Goal: Information Seeking & Learning: Learn about a topic

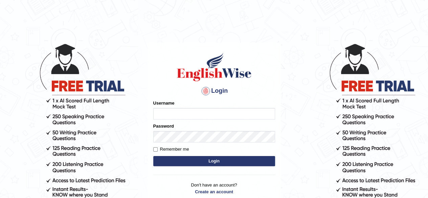
type input "Shamim"
click at [205, 160] on button "Login" at bounding box center [214, 161] width 122 height 10
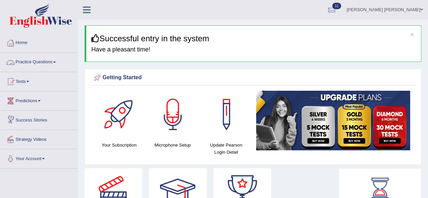
click at [57, 61] on link "Practice Questions" at bounding box center [38, 61] width 77 height 17
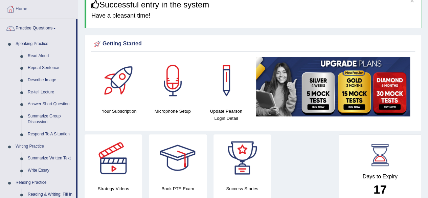
scroll to position [33, 0]
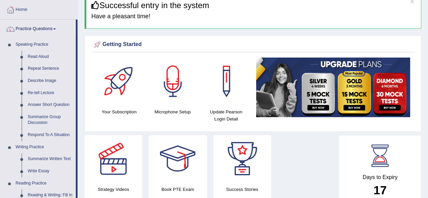
click at [385, 19] on h4 "Have a pleasant time!" at bounding box center [253, 16] width 324 height 7
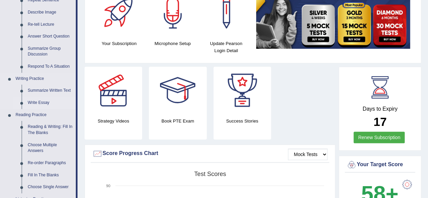
scroll to position [0, 0]
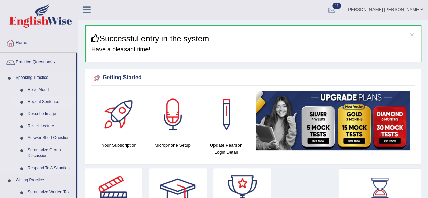
click at [45, 99] on link "Repeat Sentence" at bounding box center [50, 102] width 51 height 12
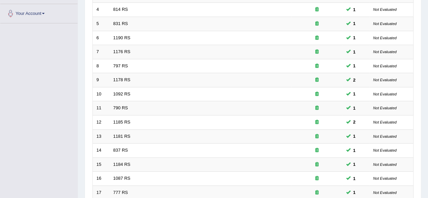
scroll to position [247, 0]
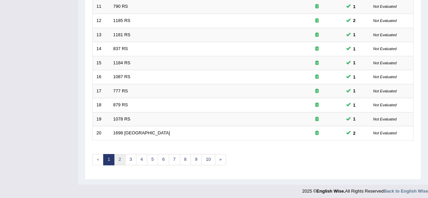
click at [117, 157] on link "2" at bounding box center [119, 159] width 11 height 11
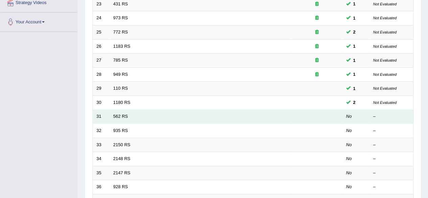
scroll to position [203, 0]
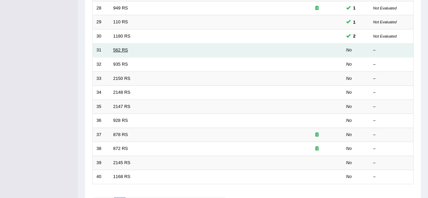
click at [126, 49] on link "562 RS" at bounding box center [120, 49] width 15 height 5
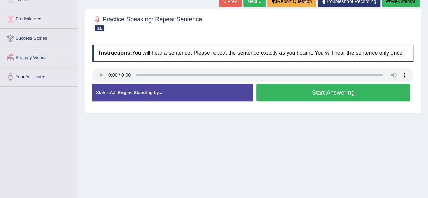
scroll to position [34, 0]
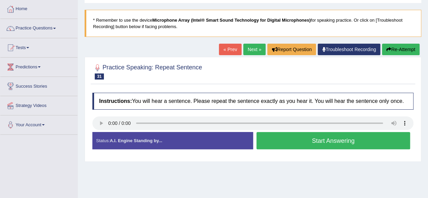
click at [285, 138] on button "Start Answering" at bounding box center [333, 140] width 154 height 17
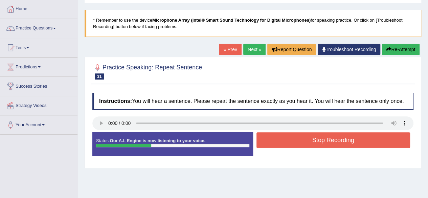
click at [285, 136] on button "Stop Recording" at bounding box center [333, 140] width 154 height 16
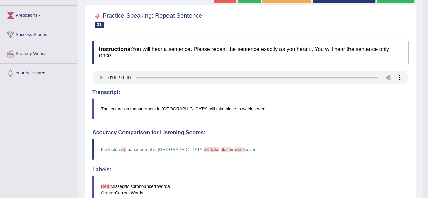
scroll to position [68, 0]
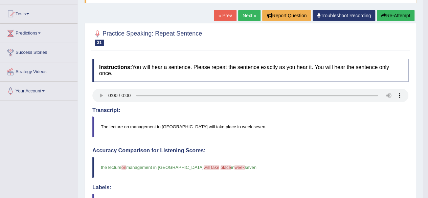
click at [247, 16] on link "Next »" at bounding box center [249, 15] width 22 height 11
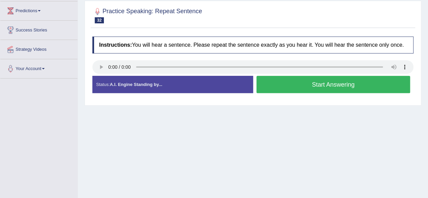
scroll to position [101, 0]
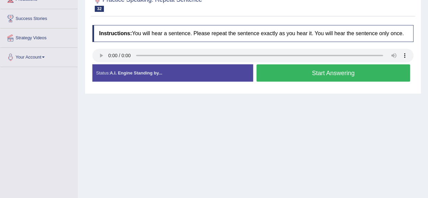
click at [283, 72] on button "Start Answering" at bounding box center [333, 72] width 154 height 17
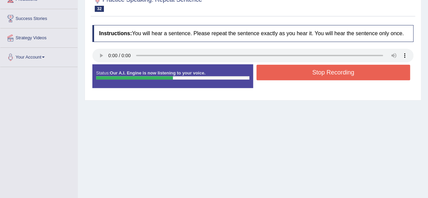
click at [283, 72] on button "Stop Recording" at bounding box center [333, 73] width 154 height 16
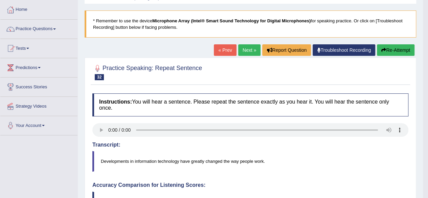
scroll to position [0, 0]
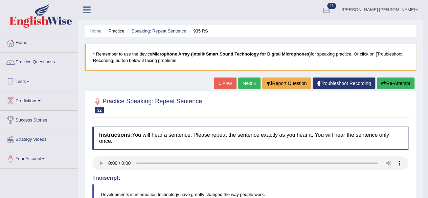
click at [246, 82] on link "Next »" at bounding box center [249, 82] width 22 height 11
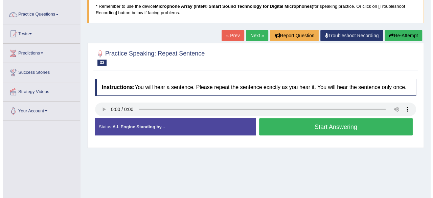
scroll to position [101, 0]
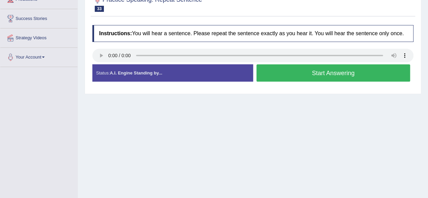
click at [268, 73] on button "Start Answering" at bounding box center [333, 72] width 154 height 17
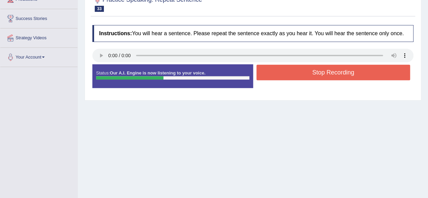
click at [301, 73] on button "Stop Recording" at bounding box center [333, 73] width 154 height 16
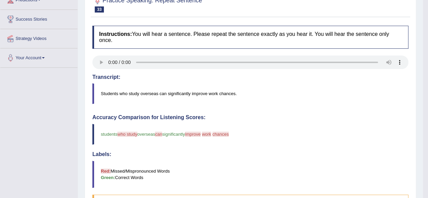
scroll to position [68, 0]
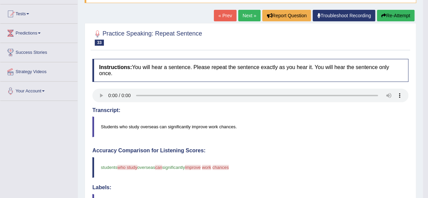
click at [248, 14] on link "Next »" at bounding box center [249, 15] width 22 height 11
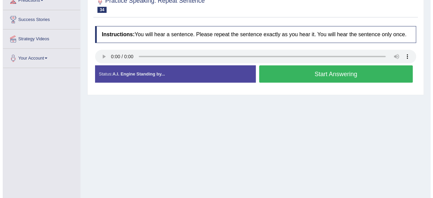
scroll to position [101, 0]
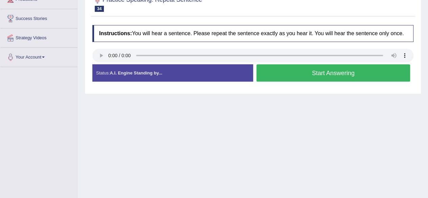
click at [282, 69] on button "Start Answering" at bounding box center [333, 72] width 154 height 17
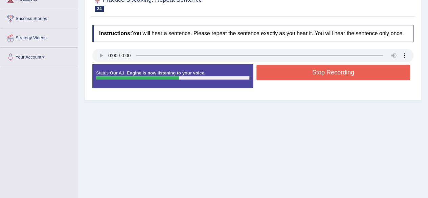
click at [282, 69] on button "Stop Recording" at bounding box center [333, 73] width 154 height 16
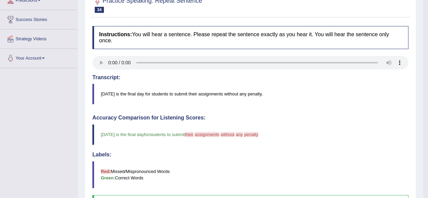
scroll to position [33, 0]
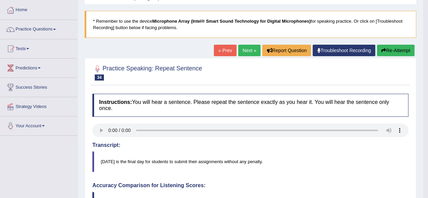
click at [244, 48] on link "Next »" at bounding box center [249, 50] width 22 height 11
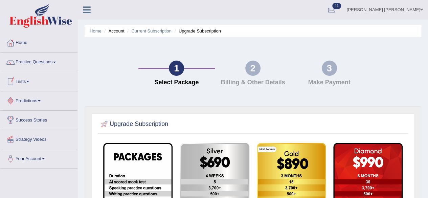
click at [33, 75] on link "Tests" at bounding box center [38, 80] width 77 height 17
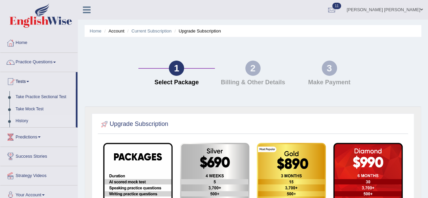
click at [22, 119] on link "History" at bounding box center [44, 121] width 63 height 12
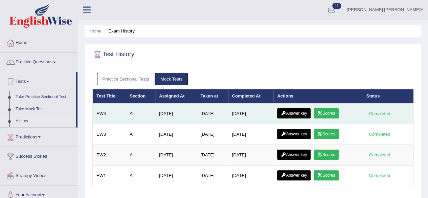
click at [302, 113] on link "Answer key" at bounding box center [293, 113] width 33 height 10
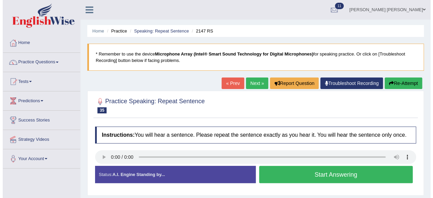
scroll to position [34, 0]
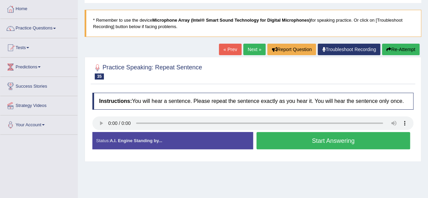
click at [312, 141] on button "Start Answering" at bounding box center [333, 140] width 154 height 17
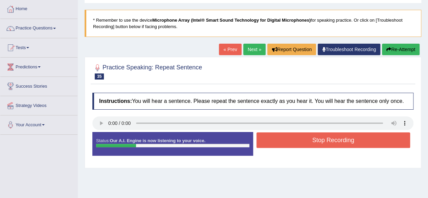
click at [308, 138] on button "Stop Recording" at bounding box center [333, 140] width 154 height 16
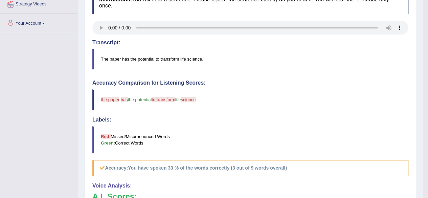
scroll to position [68, 0]
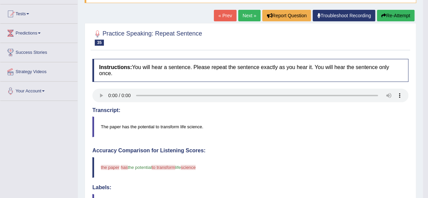
click at [247, 11] on link "Next »" at bounding box center [249, 15] width 22 height 11
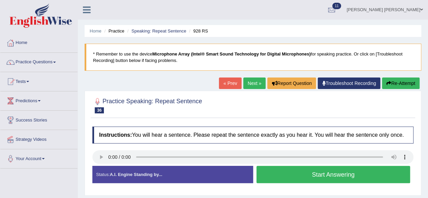
click at [307, 175] on button "Start Answering" at bounding box center [333, 174] width 154 height 17
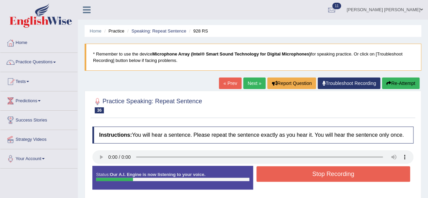
click at [294, 171] on button "Stop Recording" at bounding box center [333, 174] width 154 height 16
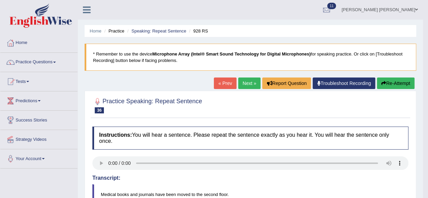
click at [249, 83] on link "Next »" at bounding box center [249, 82] width 22 height 11
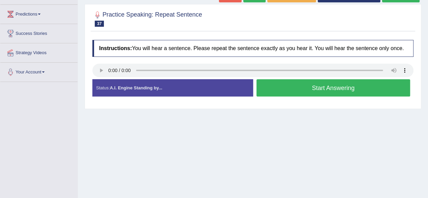
scroll to position [101, 0]
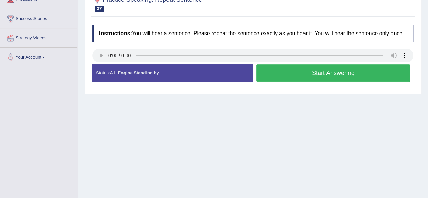
click at [287, 74] on button "Start Answering" at bounding box center [333, 72] width 154 height 17
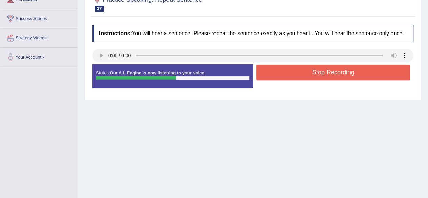
click at [288, 68] on button "Stop Recording" at bounding box center [333, 73] width 154 height 16
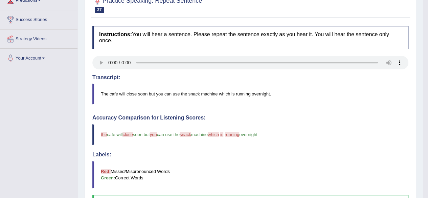
scroll to position [33, 0]
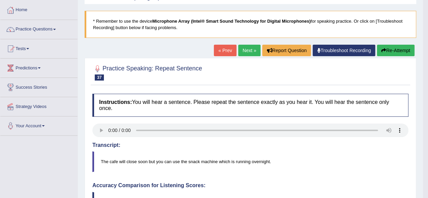
click at [245, 48] on link "Next »" at bounding box center [249, 50] width 22 height 11
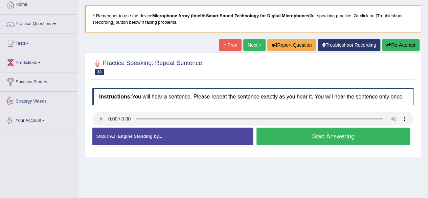
scroll to position [68, 0]
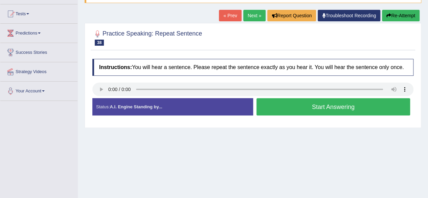
click at [308, 100] on button "Start Answering" at bounding box center [333, 106] width 154 height 17
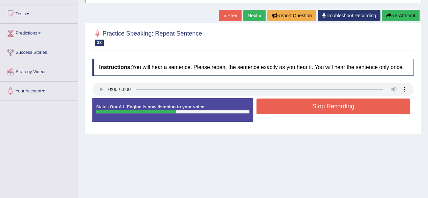
click at [325, 109] on button "Stop Recording" at bounding box center [333, 106] width 154 height 16
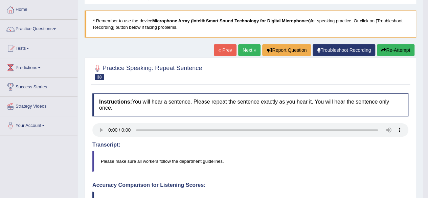
scroll to position [0, 0]
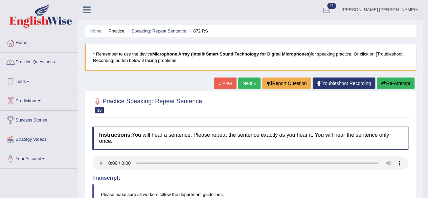
click at [246, 80] on link "Next »" at bounding box center [249, 82] width 22 height 11
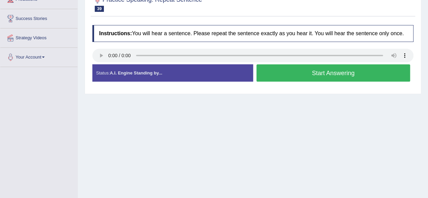
click at [285, 76] on button "Start Answering" at bounding box center [333, 72] width 154 height 17
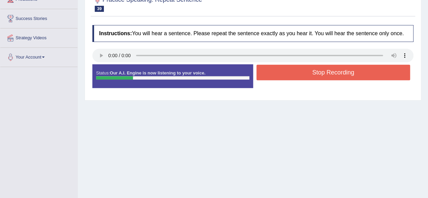
click at [281, 70] on button "Stop Recording" at bounding box center [333, 73] width 154 height 16
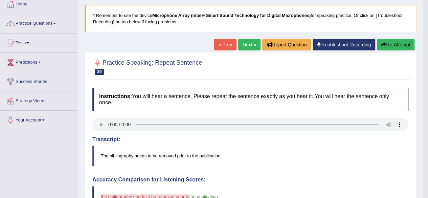
scroll to position [34, 0]
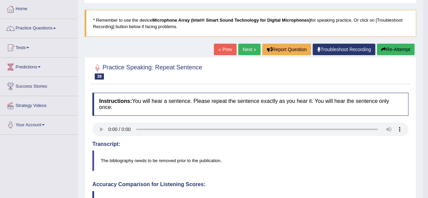
click at [248, 48] on link "Next »" at bounding box center [249, 49] width 22 height 11
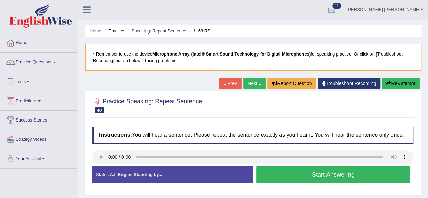
click at [302, 171] on button "Start Answering" at bounding box center [333, 174] width 154 height 17
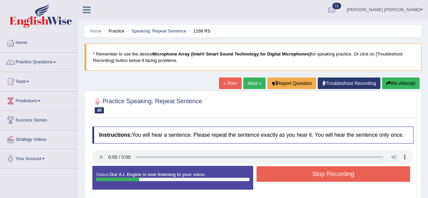
click at [306, 170] on button "Stop Recording" at bounding box center [333, 174] width 154 height 16
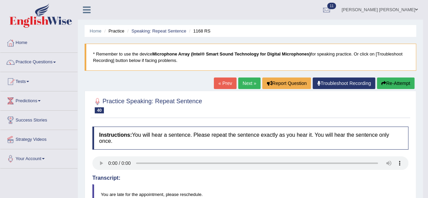
click at [247, 83] on link "Next »" at bounding box center [249, 82] width 22 height 11
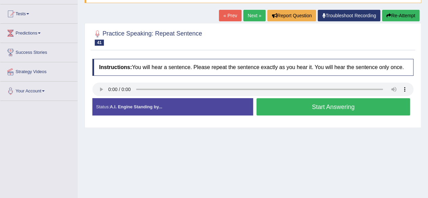
scroll to position [68, 0]
click at [289, 109] on button "Start Answering" at bounding box center [333, 106] width 154 height 17
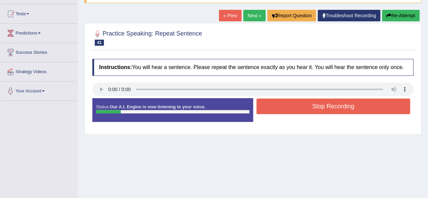
click at [289, 109] on button "Stop Recording" at bounding box center [333, 106] width 154 height 16
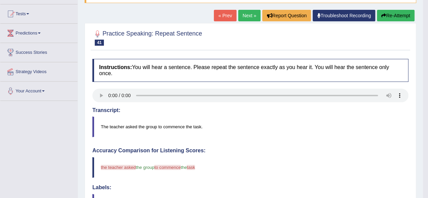
click at [248, 15] on link "Next »" at bounding box center [249, 15] width 22 height 11
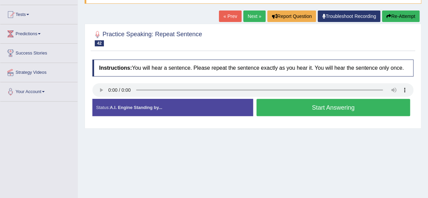
scroll to position [68, 0]
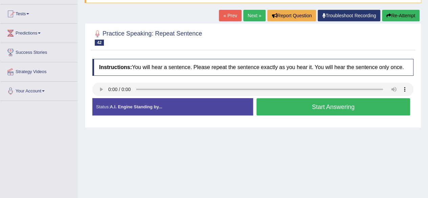
click at [277, 107] on button "Start Answering" at bounding box center [333, 106] width 154 height 17
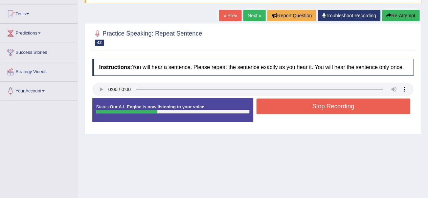
click at [278, 107] on button "Stop Recording" at bounding box center [333, 106] width 154 height 16
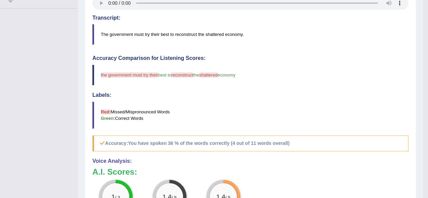
scroll to position [203, 0]
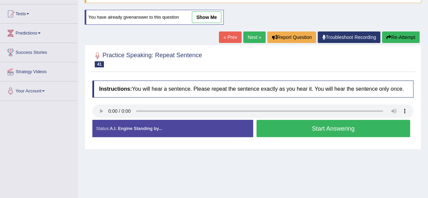
click at [298, 127] on button "Start Answering" at bounding box center [333, 128] width 154 height 17
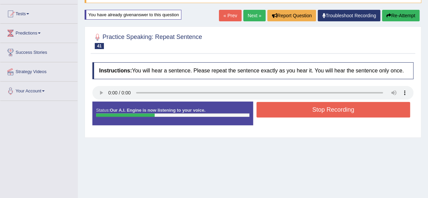
click at [297, 110] on button "Stop Recording" at bounding box center [333, 110] width 154 height 16
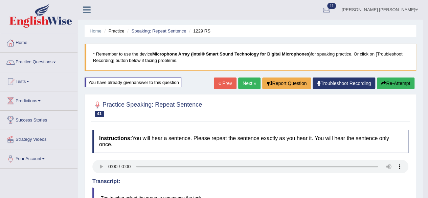
click at [246, 83] on link "Next »" at bounding box center [249, 82] width 22 height 11
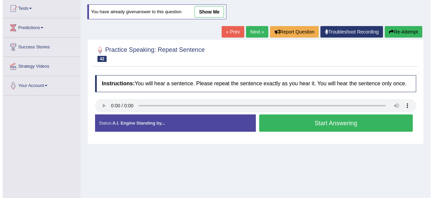
scroll to position [101, 0]
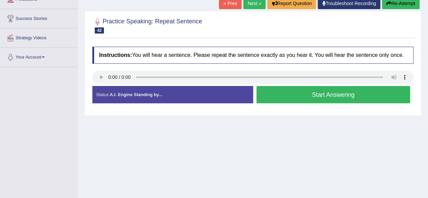
click at [300, 96] on button "Start Answering" at bounding box center [333, 94] width 154 height 17
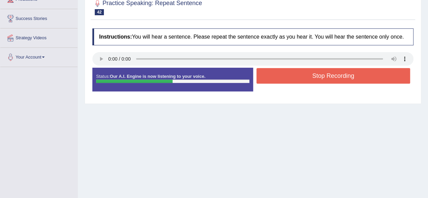
click at [321, 73] on button "Stop Recording" at bounding box center [333, 76] width 154 height 16
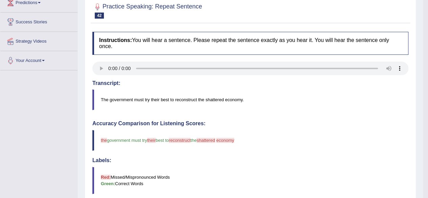
scroll to position [36, 0]
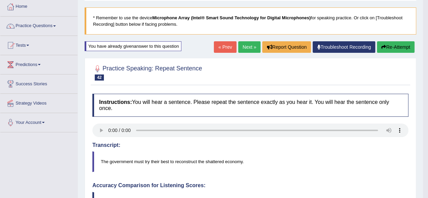
click at [245, 46] on link "Next »" at bounding box center [249, 46] width 22 height 11
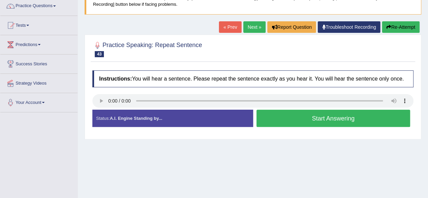
scroll to position [101, 0]
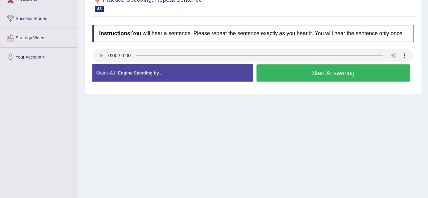
click at [274, 77] on button "Start Answering" at bounding box center [333, 72] width 154 height 17
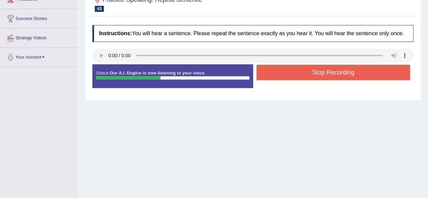
click at [292, 78] on button "Stop Recording" at bounding box center [333, 73] width 154 height 16
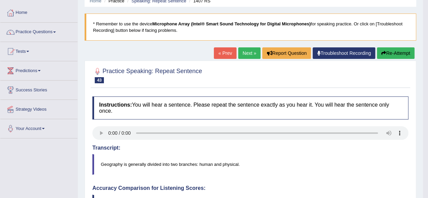
scroll to position [0, 0]
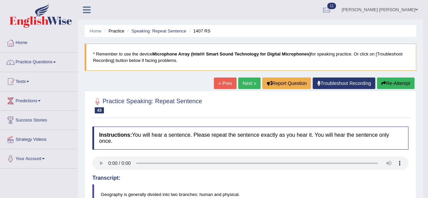
click at [246, 82] on link "Next »" at bounding box center [249, 82] width 22 height 11
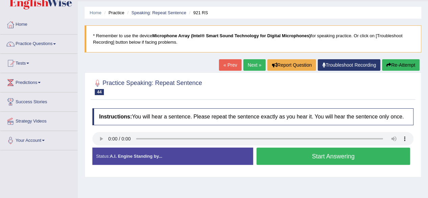
scroll to position [68, 0]
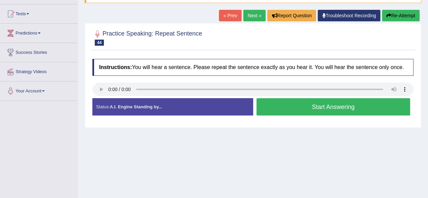
click at [280, 106] on button "Start Answering" at bounding box center [333, 106] width 154 height 17
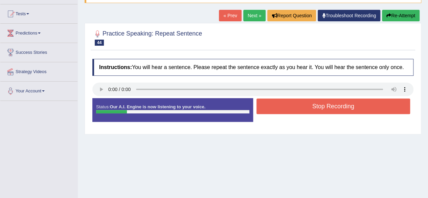
drag, startPoint x: 280, startPoint y: 106, endPoint x: 283, endPoint y: 101, distance: 5.3
click at [280, 105] on button "Stop Recording" at bounding box center [333, 106] width 154 height 16
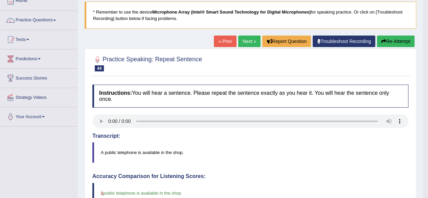
scroll to position [0, 0]
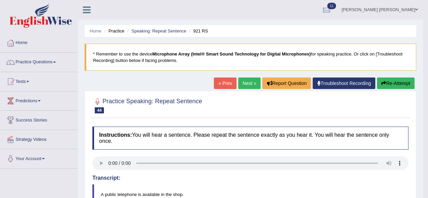
click at [250, 81] on link "Next »" at bounding box center [249, 82] width 22 height 11
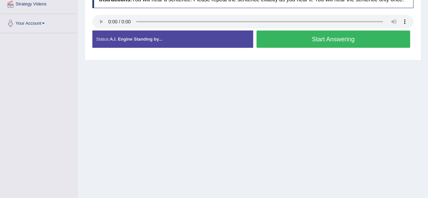
click at [292, 40] on button "Start Answering" at bounding box center [333, 38] width 154 height 17
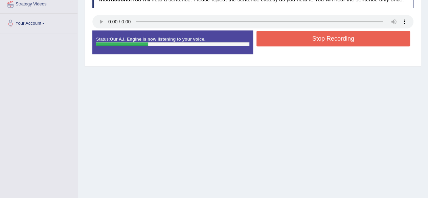
click at [291, 38] on button "Stop Recording" at bounding box center [333, 39] width 154 height 16
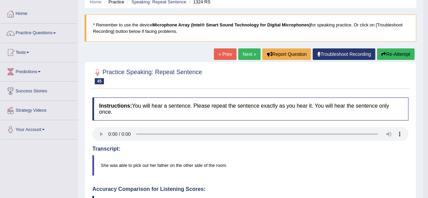
scroll to position [68, 0]
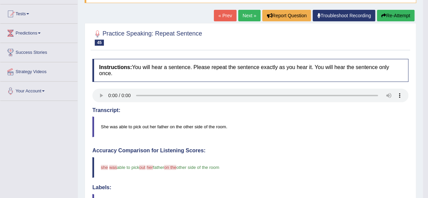
click at [248, 16] on link "Next »" at bounding box center [249, 15] width 22 height 11
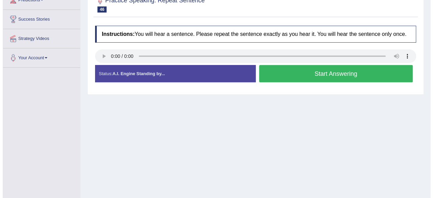
scroll to position [101, 0]
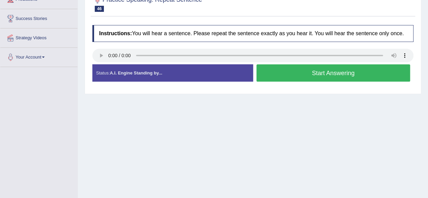
click at [293, 72] on button "Start Answering" at bounding box center [333, 72] width 154 height 17
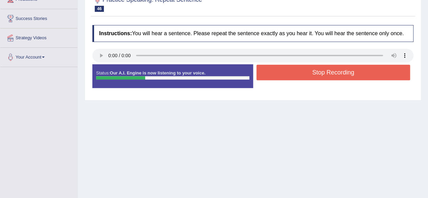
click at [302, 73] on button "Stop Recording" at bounding box center [333, 73] width 154 height 16
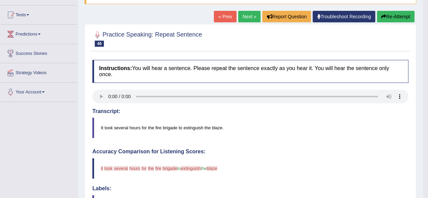
scroll to position [34, 0]
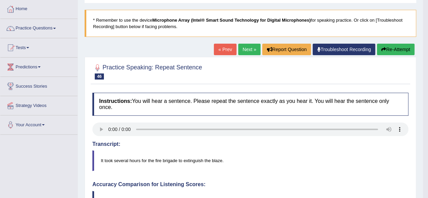
click at [243, 46] on link "Next »" at bounding box center [249, 49] width 22 height 11
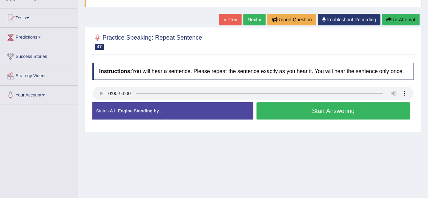
scroll to position [68, 0]
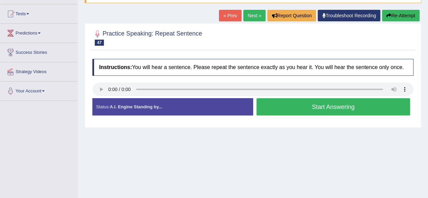
click at [303, 102] on button "Start Answering" at bounding box center [333, 106] width 154 height 17
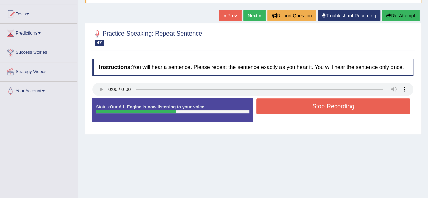
click at [312, 106] on button "Stop Recording" at bounding box center [333, 106] width 154 height 16
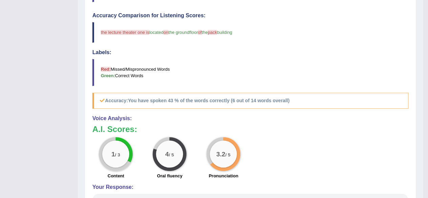
scroll to position [202, 0]
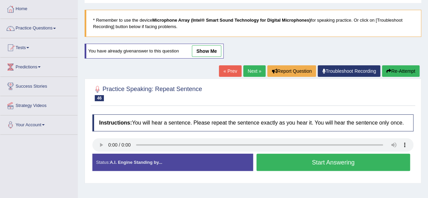
click at [246, 69] on link "Next »" at bounding box center [254, 70] width 22 height 11
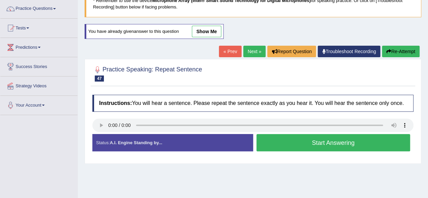
scroll to position [101, 0]
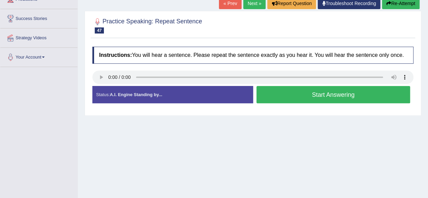
click at [286, 94] on button "Start Answering" at bounding box center [333, 94] width 154 height 17
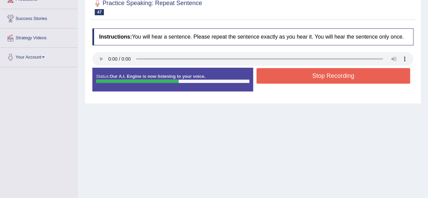
click at [314, 68] on button "Stop Recording" at bounding box center [333, 76] width 154 height 16
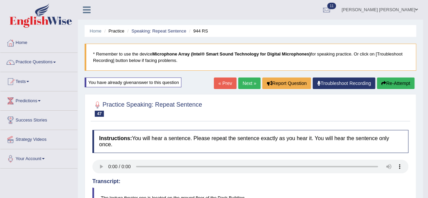
scroll to position [0, 0]
click at [245, 80] on link "Next »" at bounding box center [249, 82] width 22 height 11
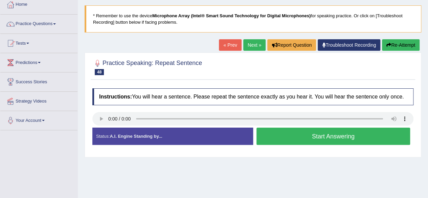
scroll to position [68, 0]
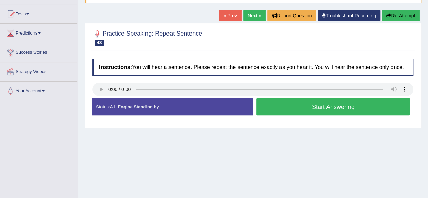
click at [282, 108] on button "Start Answering" at bounding box center [333, 106] width 154 height 17
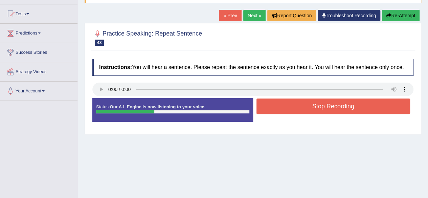
click at [306, 101] on button "Stop Recording" at bounding box center [333, 106] width 154 height 16
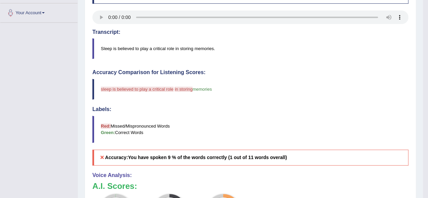
scroll to position [101, 0]
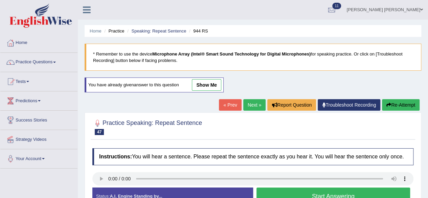
click at [249, 104] on link "Next »" at bounding box center [254, 104] width 22 height 11
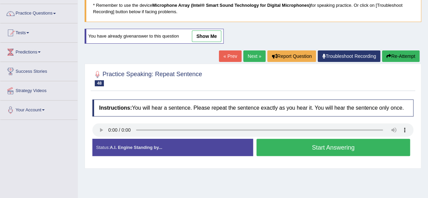
scroll to position [101, 0]
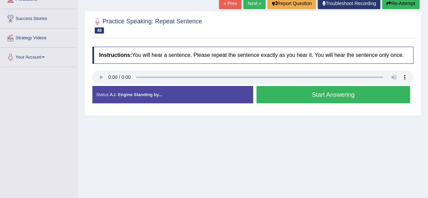
click at [279, 92] on button "Start Answering" at bounding box center [333, 94] width 154 height 17
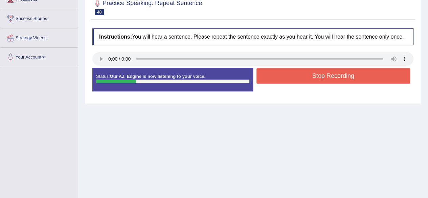
click at [309, 71] on button "Stop Recording" at bounding box center [333, 76] width 154 height 16
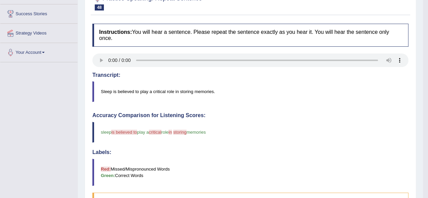
scroll to position [68, 0]
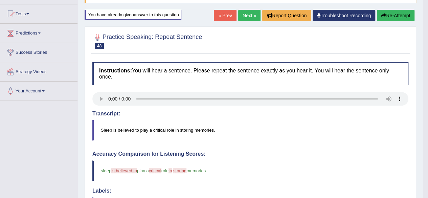
click at [246, 16] on link "Next »" at bounding box center [249, 15] width 22 height 11
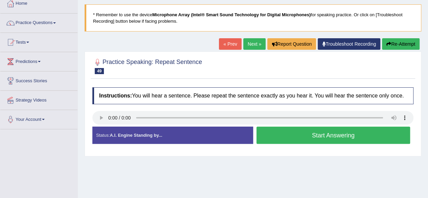
scroll to position [68, 0]
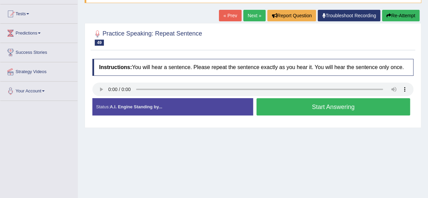
click at [281, 102] on button "Start Answering" at bounding box center [333, 106] width 154 height 17
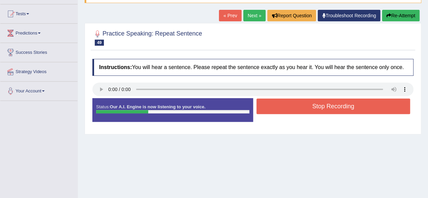
drag, startPoint x: 363, startPoint y: 109, endPoint x: 359, endPoint y: 109, distance: 3.4
click at [362, 109] on button "Stop Recording" at bounding box center [333, 106] width 154 height 16
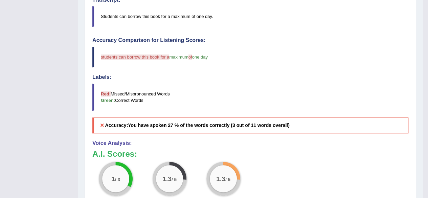
scroll to position [169, 0]
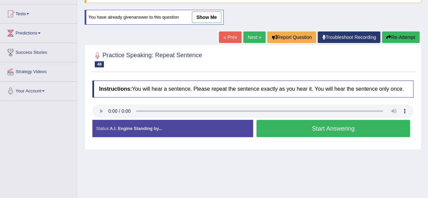
click at [255, 35] on link "Next »" at bounding box center [254, 36] width 22 height 11
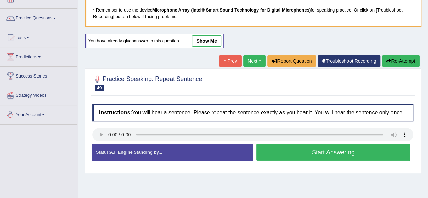
scroll to position [68, 0]
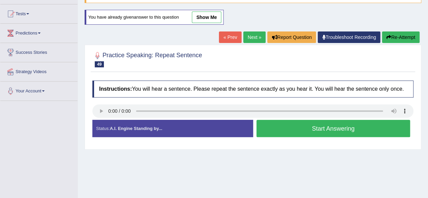
click at [284, 126] on button "Start Answering" at bounding box center [333, 128] width 154 height 17
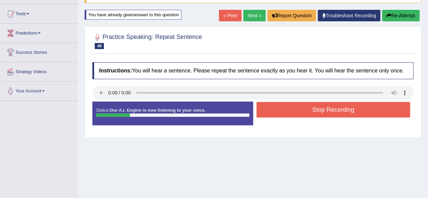
click at [281, 111] on button "Stop Recording" at bounding box center [333, 110] width 154 height 16
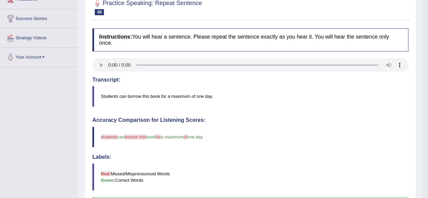
scroll to position [0, 0]
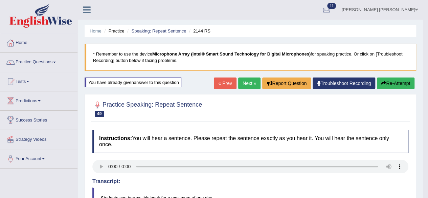
click at [244, 83] on link "Next »" at bounding box center [249, 82] width 22 height 11
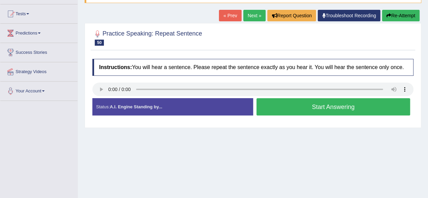
click at [290, 105] on button "Start Answering" at bounding box center [333, 106] width 154 height 17
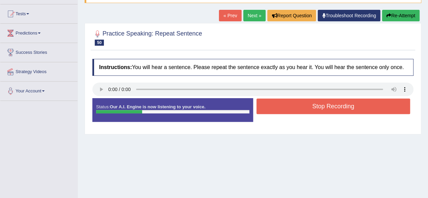
click at [288, 105] on button "Stop Recording" at bounding box center [333, 106] width 154 height 16
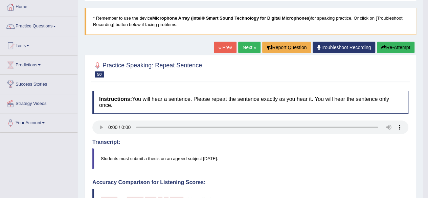
scroll to position [34, 0]
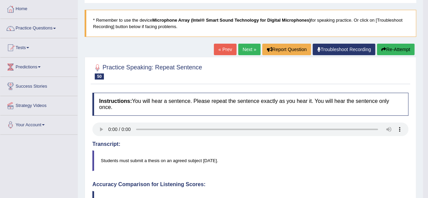
click at [245, 49] on link "Next »" at bounding box center [249, 49] width 22 height 11
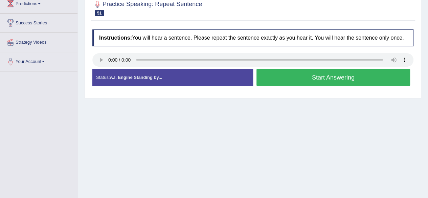
scroll to position [101, 0]
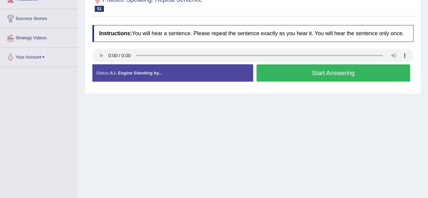
click at [284, 71] on button "Start Answering" at bounding box center [333, 72] width 154 height 17
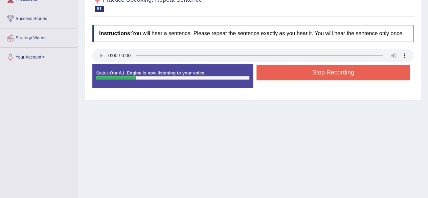
click at [294, 70] on button "Stop Recording" at bounding box center [333, 73] width 154 height 16
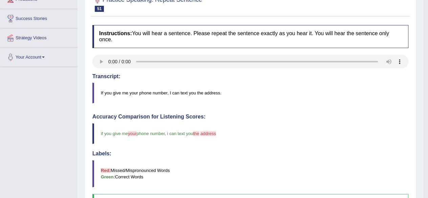
scroll to position [34, 0]
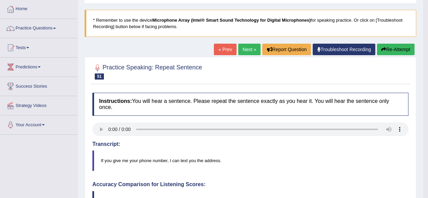
click at [247, 46] on link "Next »" at bounding box center [249, 49] width 22 height 11
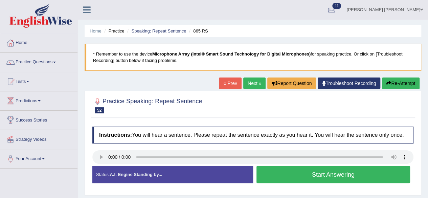
scroll to position [34, 0]
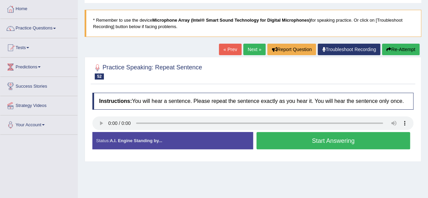
click at [309, 136] on button "Start Answering" at bounding box center [333, 140] width 154 height 17
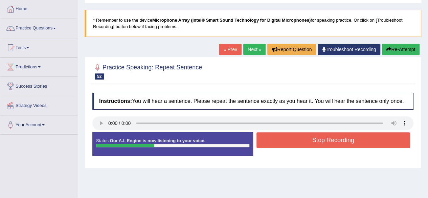
click at [301, 133] on button "Stop Recording" at bounding box center [333, 140] width 154 height 16
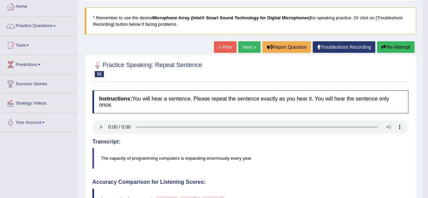
scroll to position [0, 0]
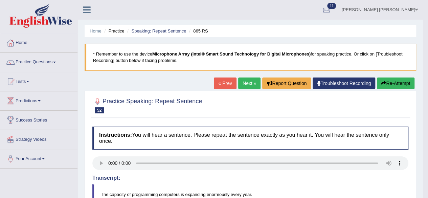
click at [245, 84] on link "Next »" at bounding box center [249, 82] width 22 height 11
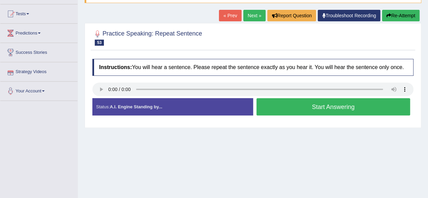
click at [291, 106] on button "Start Answering" at bounding box center [333, 106] width 154 height 17
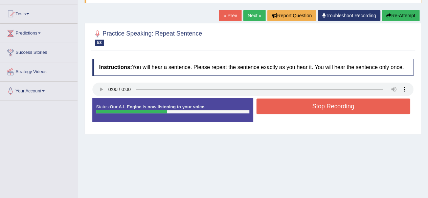
click at [290, 101] on button "Stop Recording" at bounding box center [333, 106] width 154 height 16
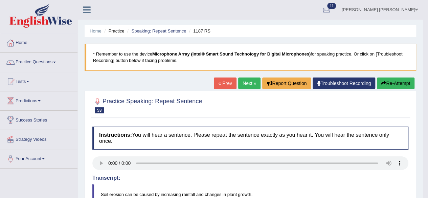
click at [248, 82] on link "Next »" at bounding box center [249, 82] width 22 height 11
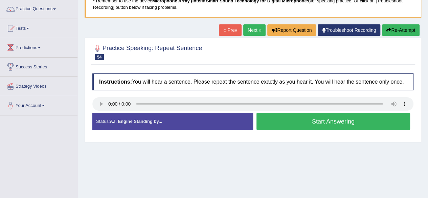
scroll to position [135, 0]
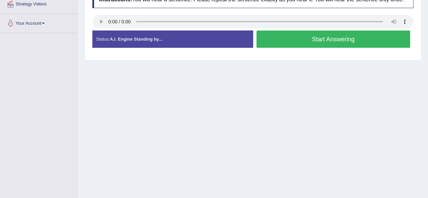
click at [314, 36] on button "Start Answering" at bounding box center [333, 38] width 154 height 17
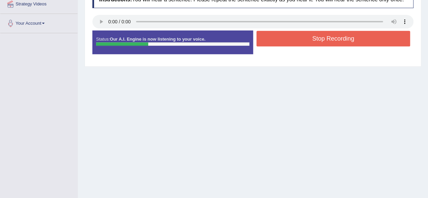
click at [314, 36] on button "Stop Recording" at bounding box center [333, 39] width 154 height 16
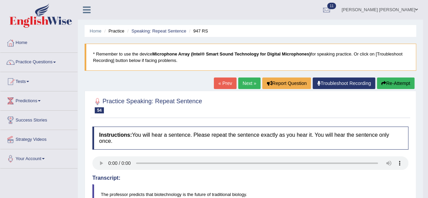
scroll to position [0, 0]
click at [243, 83] on link "Next »" at bounding box center [249, 82] width 22 height 11
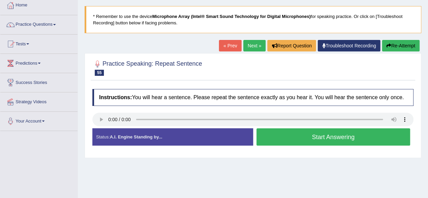
scroll to position [68, 0]
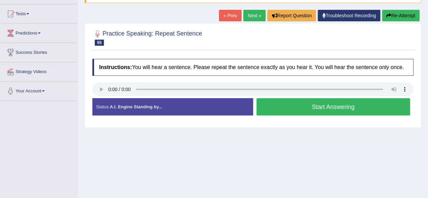
click at [306, 104] on button "Start Answering" at bounding box center [333, 106] width 154 height 17
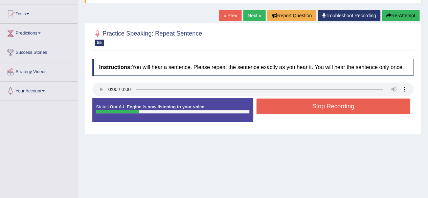
click at [284, 106] on button "Stop Recording" at bounding box center [333, 106] width 154 height 16
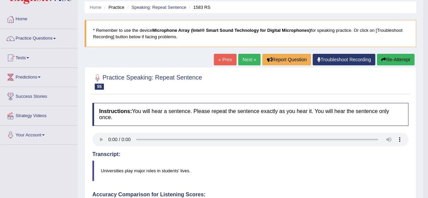
scroll to position [0, 0]
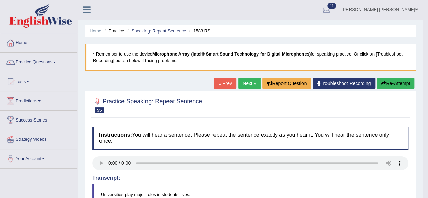
click at [240, 81] on link "Next »" at bounding box center [249, 82] width 22 height 11
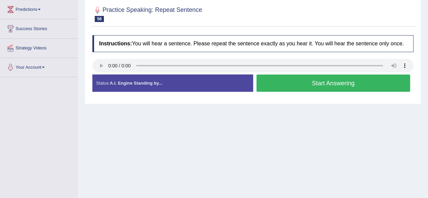
scroll to position [101, 0]
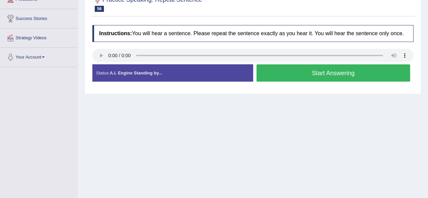
click at [301, 68] on button "Start Answering" at bounding box center [333, 72] width 154 height 17
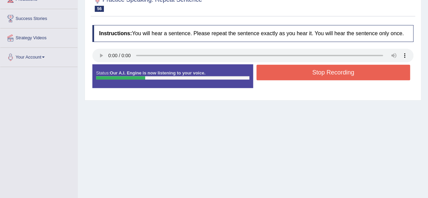
click at [291, 72] on button "Stop Recording" at bounding box center [333, 73] width 154 height 16
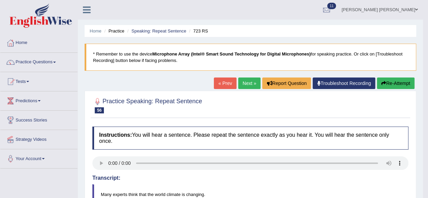
scroll to position [0, 0]
click at [243, 80] on link "Next »" at bounding box center [249, 82] width 22 height 11
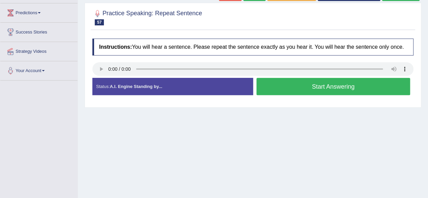
scroll to position [101, 0]
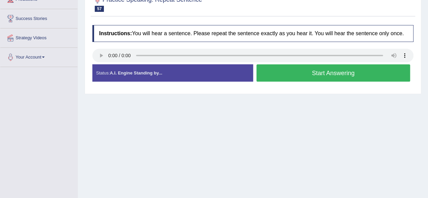
click at [287, 67] on button "Start Answering" at bounding box center [333, 72] width 154 height 17
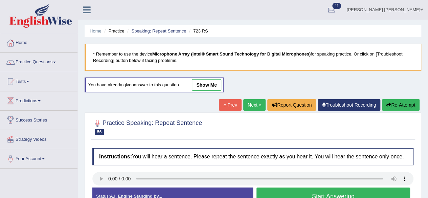
click at [249, 105] on link "Next »" at bounding box center [254, 104] width 22 height 11
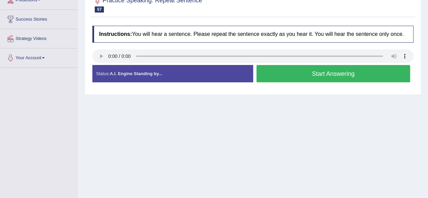
scroll to position [101, 0]
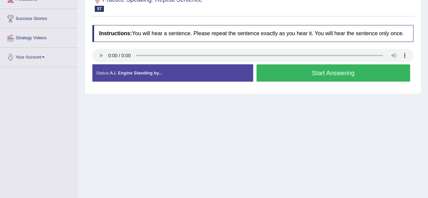
click at [293, 72] on button "Start Answering" at bounding box center [333, 72] width 154 height 17
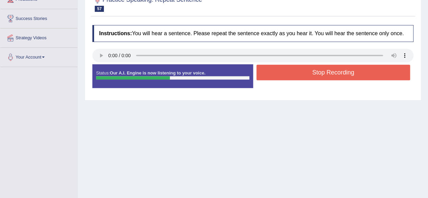
click at [297, 71] on button "Stop Recording" at bounding box center [333, 73] width 154 height 16
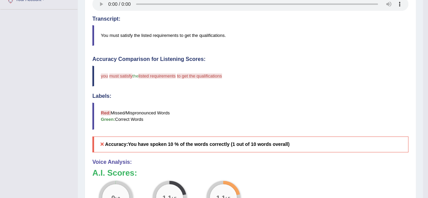
scroll to position [135, 0]
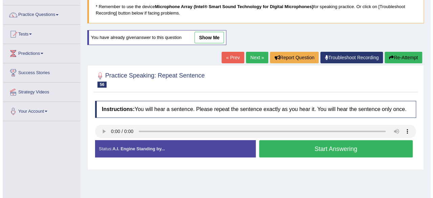
scroll to position [68, 0]
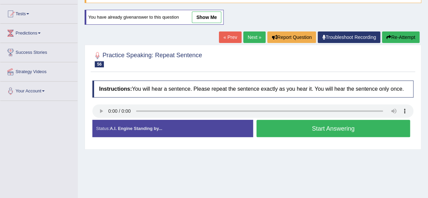
click at [286, 125] on button "Start Answering" at bounding box center [333, 128] width 154 height 17
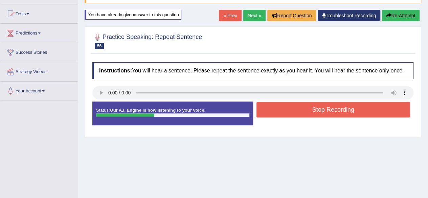
click at [287, 107] on button "Stop Recording" at bounding box center [333, 110] width 154 height 16
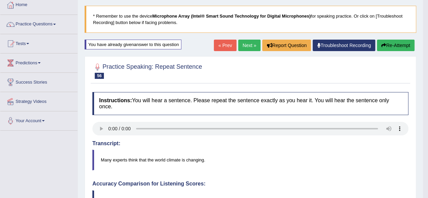
scroll to position [0, 0]
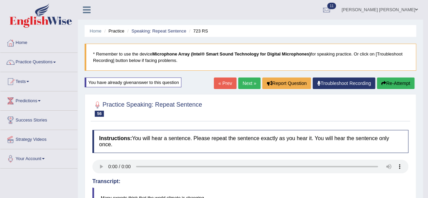
click at [242, 82] on link "Next »" at bounding box center [249, 82] width 22 height 11
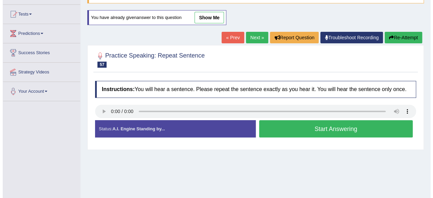
scroll to position [68, 0]
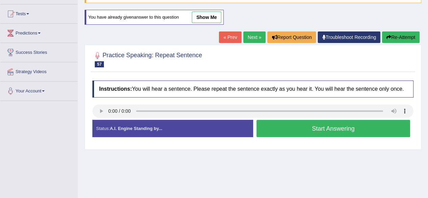
click at [271, 127] on button "Start Answering" at bounding box center [333, 128] width 154 height 17
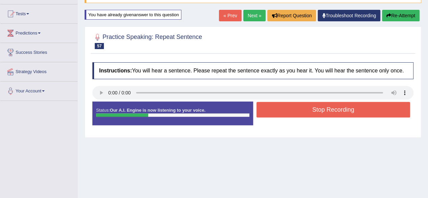
click at [284, 110] on button "Stop Recording" at bounding box center [333, 110] width 154 height 16
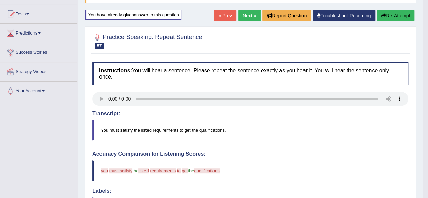
click at [245, 15] on link "Next »" at bounding box center [249, 15] width 22 height 11
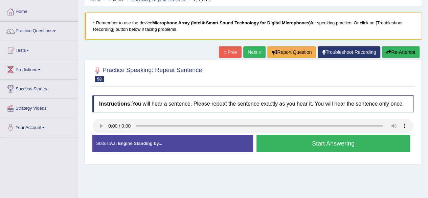
scroll to position [68, 0]
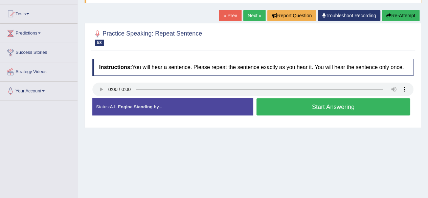
click at [282, 107] on button "Start Answering" at bounding box center [333, 106] width 154 height 17
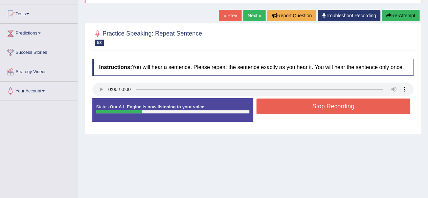
click at [279, 104] on button "Stop Recording" at bounding box center [333, 106] width 154 height 16
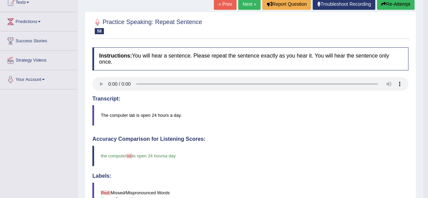
scroll to position [0, 0]
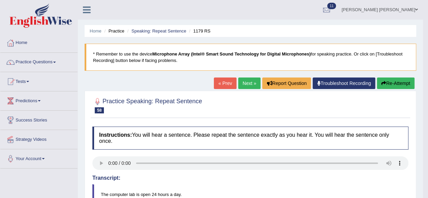
click at [243, 82] on link "Next »" at bounding box center [249, 82] width 22 height 11
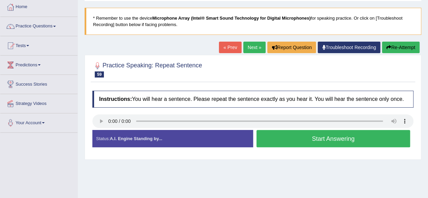
scroll to position [68, 0]
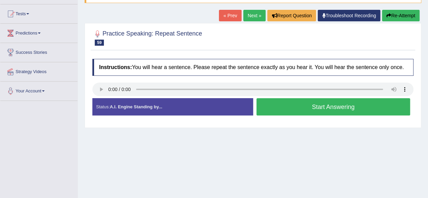
click at [283, 103] on button "Start Answering" at bounding box center [333, 106] width 154 height 17
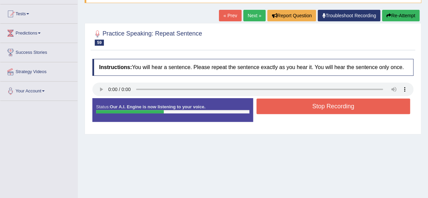
click at [282, 103] on button "Stop Recording" at bounding box center [333, 106] width 154 height 16
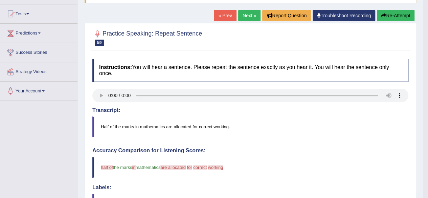
click at [243, 16] on link "Next »" at bounding box center [249, 15] width 22 height 11
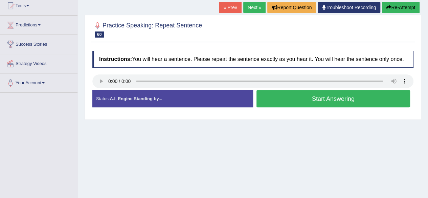
scroll to position [101, 0]
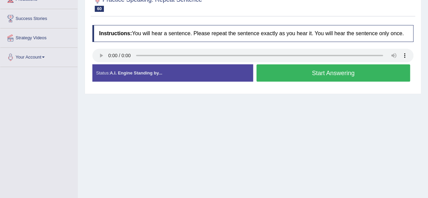
click at [274, 73] on button "Start Answering" at bounding box center [333, 72] width 154 height 17
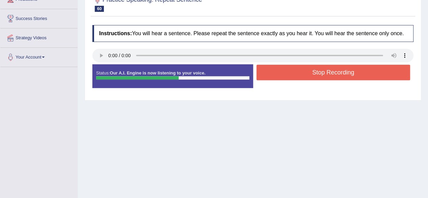
click at [279, 68] on button "Stop Recording" at bounding box center [333, 73] width 154 height 16
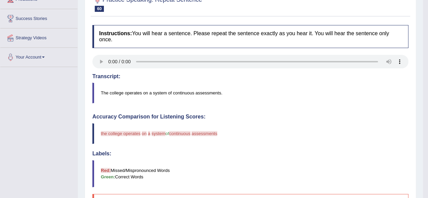
scroll to position [237, 0]
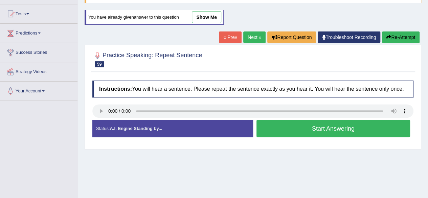
click at [250, 34] on link "Next »" at bounding box center [254, 36] width 22 height 11
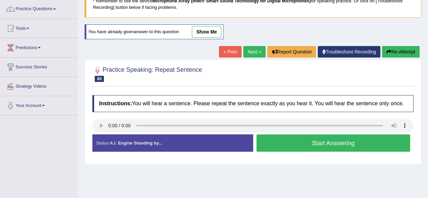
scroll to position [101, 0]
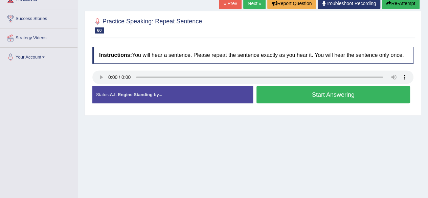
click at [301, 92] on button "Start Answering" at bounding box center [333, 94] width 154 height 17
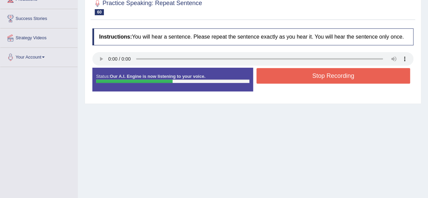
click at [289, 73] on button "Stop Recording" at bounding box center [333, 76] width 154 height 16
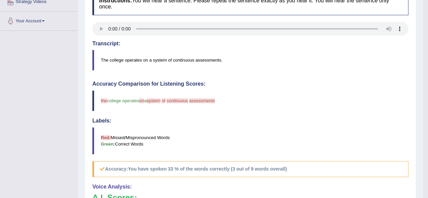
scroll to position [0, 0]
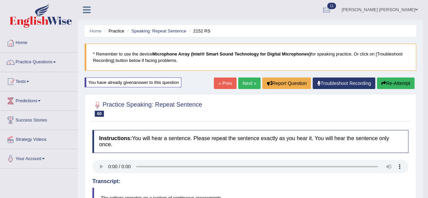
click at [252, 81] on link "Next »" at bounding box center [249, 82] width 22 height 11
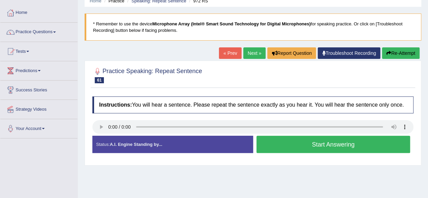
scroll to position [68, 0]
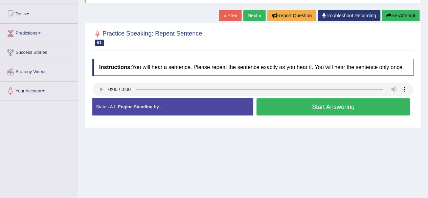
click at [270, 101] on button "Start Answering" at bounding box center [333, 106] width 154 height 17
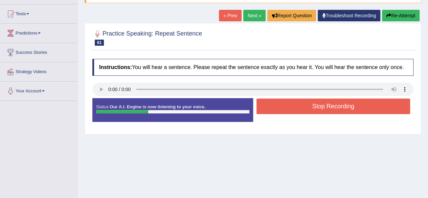
click at [265, 100] on button "Stop Recording" at bounding box center [333, 106] width 154 height 16
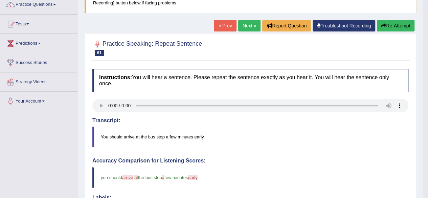
scroll to position [34, 0]
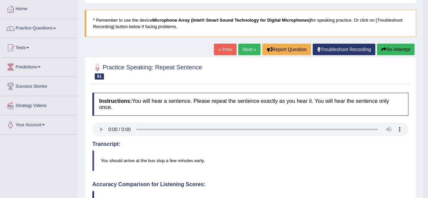
click at [249, 46] on link "Next »" at bounding box center [249, 49] width 22 height 11
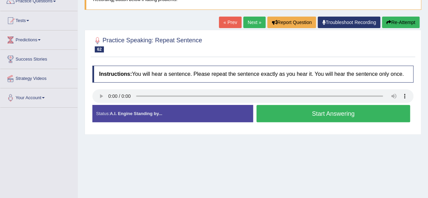
scroll to position [68, 0]
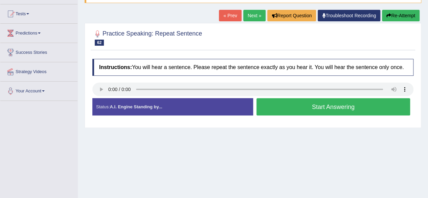
click at [338, 105] on button "Start Answering" at bounding box center [333, 106] width 154 height 17
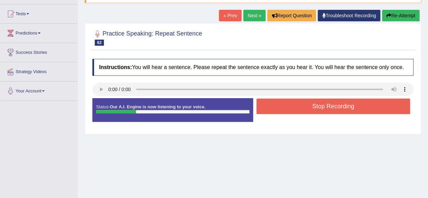
click at [330, 103] on button "Stop Recording" at bounding box center [333, 106] width 154 height 16
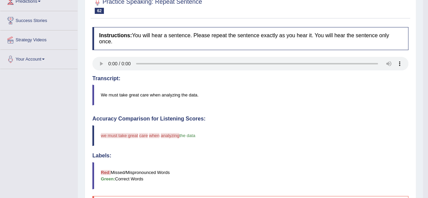
scroll to position [0, 0]
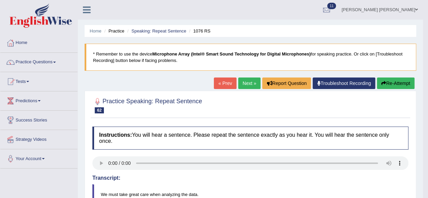
click at [246, 85] on link "Next »" at bounding box center [249, 82] width 22 height 11
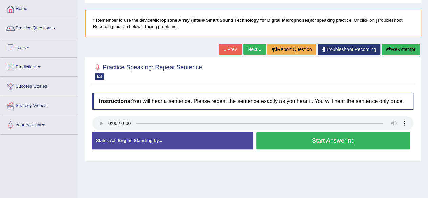
scroll to position [68, 0]
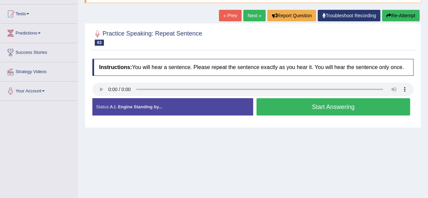
click at [325, 105] on button "Start Answering" at bounding box center [333, 106] width 154 height 17
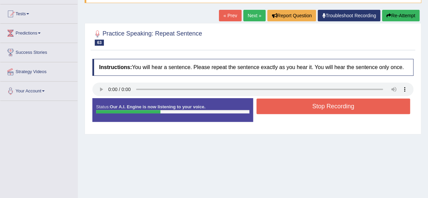
click at [325, 105] on button "Stop Recording" at bounding box center [333, 106] width 154 height 16
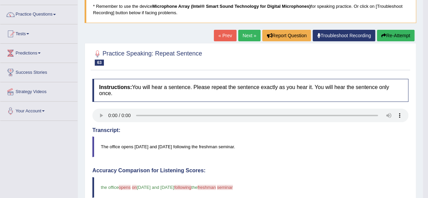
scroll to position [0, 0]
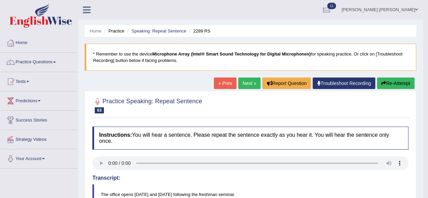
click at [248, 84] on link "Next »" at bounding box center [249, 82] width 22 height 11
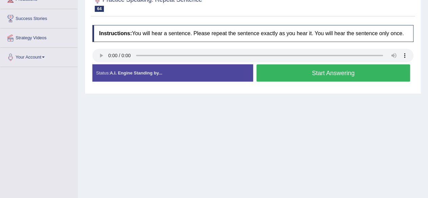
click at [287, 69] on button "Start Answering" at bounding box center [333, 72] width 154 height 17
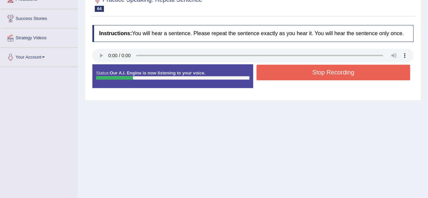
click at [287, 69] on button "Stop Recording" at bounding box center [333, 73] width 154 height 16
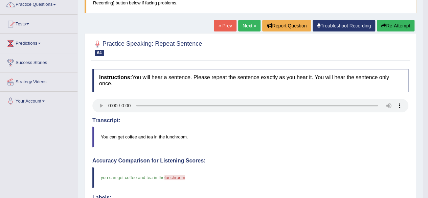
scroll to position [56, 0]
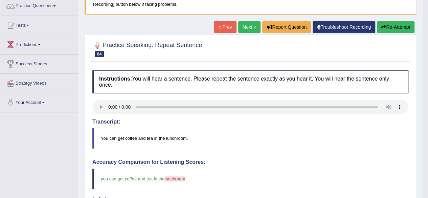
click at [250, 25] on link "Next »" at bounding box center [249, 26] width 22 height 11
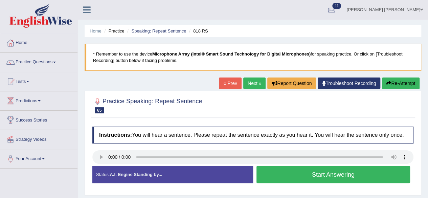
click at [321, 169] on button "Start Answering" at bounding box center [333, 174] width 154 height 17
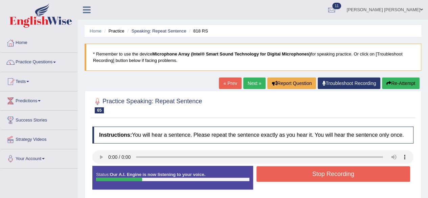
click at [321, 169] on button "Stop Recording" at bounding box center [333, 174] width 154 height 16
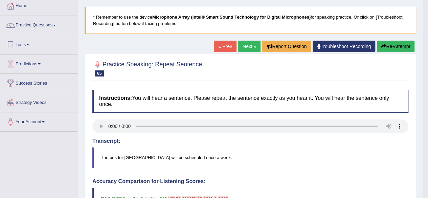
scroll to position [34, 0]
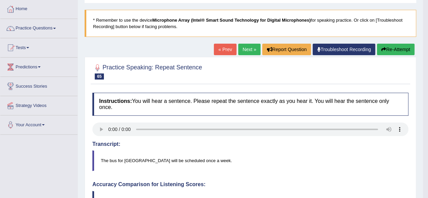
click at [246, 48] on link "Next »" at bounding box center [249, 49] width 22 height 11
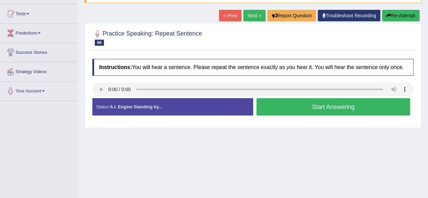
click at [108, 77] on div "Instructions: You will hear a sentence. Please repeat the sentence exactly as y…" at bounding box center [253, 89] width 324 height 69
click at [300, 107] on button "Start Answering" at bounding box center [333, 106] width 154 height 17
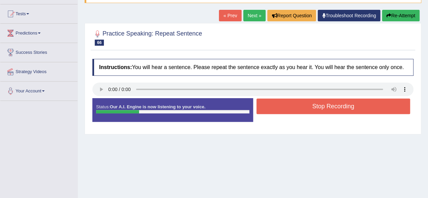
click at [300, 107] on button "Stop Recording" at bounding box center [333, 106] width 154 height 16
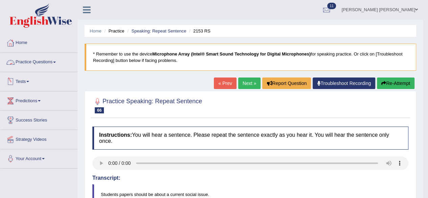
click at [55, 63] on link "Practice Questions" at bounding box center [38, 61] width 77 height 17
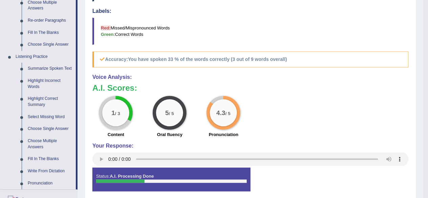
scroll to position [331, 0]
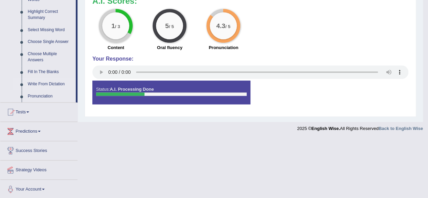
click at [45, 83] on link "Write From Dictation" at bounding box center [50, 84] width 51 height 12
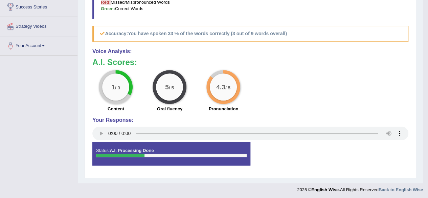
scroll to position [206, 0]
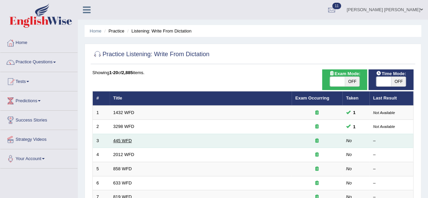
click at [116, 142] on link "445 WFD" at bounding box center [122, 140] width 19 height 5
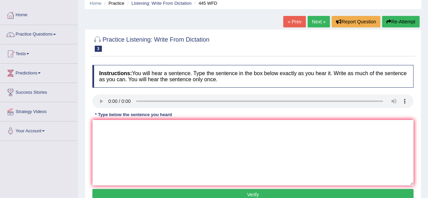
scroll to position [68, 0]
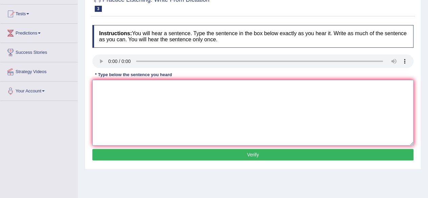
click at [114, 82] on textarea at bounding box center [252, 113] width 321 height 66
type textarea "t"
click at [114, 84] on textarea at bounding box center [252, 113] width 321 height 66
type textarea "t"
type textarea "T"
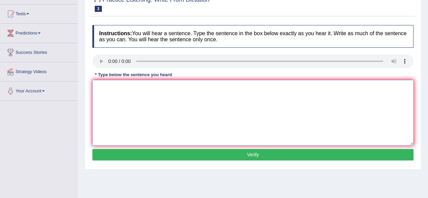
click at [122, 91] on textarea at bounding box center [252, 113] width 321 height 66
click at [108, 88] on textarea "Then american metaplan lamding in march" at bounding box center [252, 113] width 321 height 66
click at [148, 88] on textarea "The american meta plan landing in the march." at bounding box center [252, 113] width 321 height 66
click at [126, 87] on textarea "The american meta plan land landing in the march." at bounding box center [252, 113] width 321 height 66
click at [264, 105] on textarea "The american is of meta plan land landing in the march." at bounding box center [252, 113] width 321 height 66
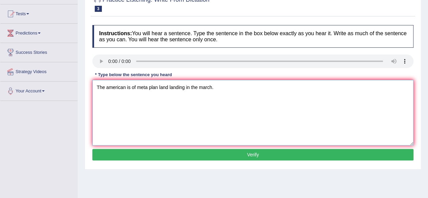
type textarea "The american is of meta plan land landing in the march."
click at [250, 154] on button "Verify" at bounding box center [252, 154] width 321 height 11
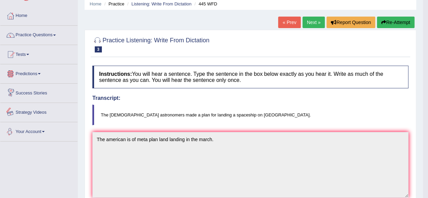
scroll to position [0, 0]
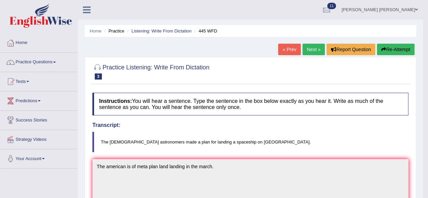
click at [308, 49] on link "Next »" at bounding box center [313, 49] width 22 height 11
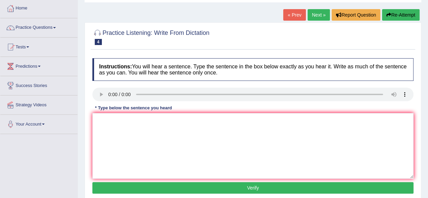
scroll to position [68, 0]
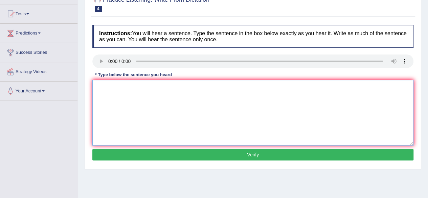
click at [116, 91] on textarea at bounding box center [252, 113] width 321 height 66
type textarea "R"
drag, startPoint x: 93, startPoint y: 89, endPoint x: 112, endPoint y: 102, distance: 22.9
click at [93, 89] on textarea "there are is agret deal in the topic." at bounding box center [252, 113] width 321 height 66
click at [141, 89] on textarea "There is a great deal on the topic." at bounding box center [252, 113] width 321 height 66
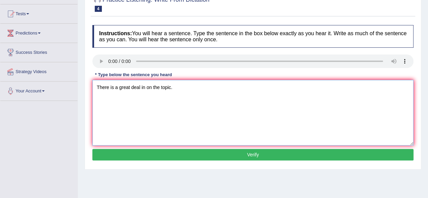
click at [177, 86] on textarea "There is a great deal in on the topic." at bounding box center [252, 113] width 321 height 66
click at [110, 87] on textarea "There is a great deal in on the topic." at bounding box center [252, 113] width 321 height 66
type textarea "There are is a great deal in on the topic."
click at [222, 155] on button "Verify" at bounding box center [252, 154] width 321 height 11
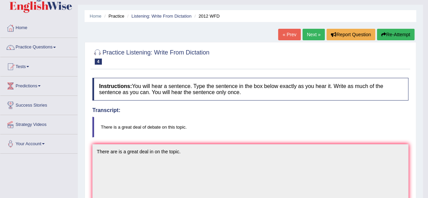
scroll to position [0, 0]
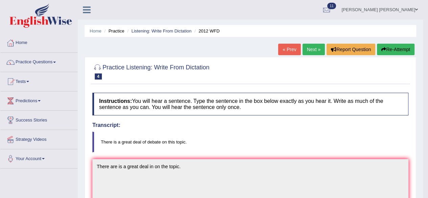
click at [311, 50] on link "Next »" at bounding box center [313, 49] width 22 height 11
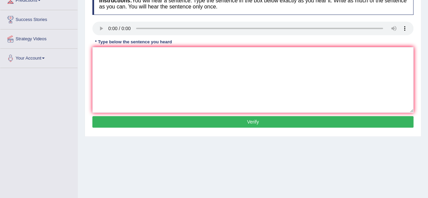
scroll to position [101, 0]
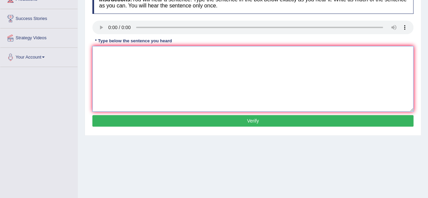
click at [105, 51] on textarea at bounding box center [252, 79] width 321 height 66
type textarea "The year shoping in the store."
click at [172, 115] on button "Verify" at bounding box center [252, 120] width 321 height 11
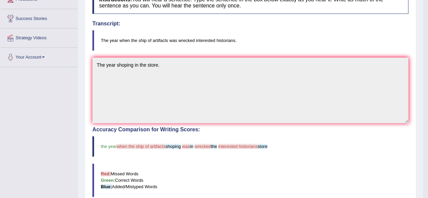
scroll to position [0, 0]
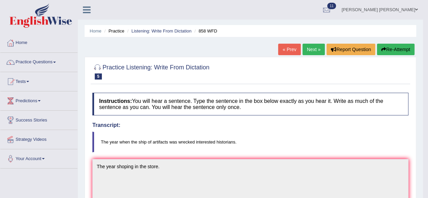
click at [309, 46] on link "Next »" at bounding box center [313, 49] width 22 height 11
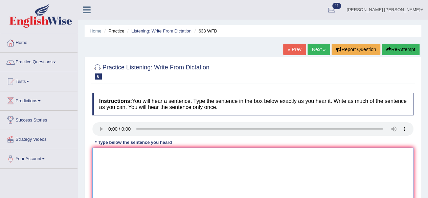
click at [134, 155] on textarea at bounding box center [252, 180] width 321 height 66
drag, startPoint x: 95, startPoint y: 156, endPoint x: 107, endPoint y: 160, distance: 12.2
click at [95, 156] on textarea "we are sold excersing feel are much better." at bounding box center [252, 180] width 321 height 66
drag, startPoint x: 155, startPoint y: 155, endPoint x: 161, endPoint y: 156, distance: 5.4
click at [155, 155] on textarea "We are going out outing for exercing feel more better." at bounding box center [252, 180] width 321 height 66
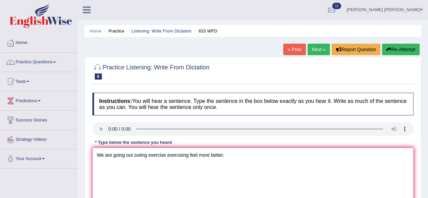
click at [234, 158] on textarea "We are going out outing exercise exercising feel more better." at bounding box center [252, 180] width 321 height 66
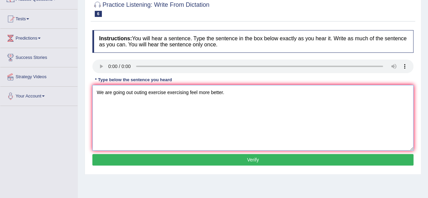
scroll to position [68, 0]
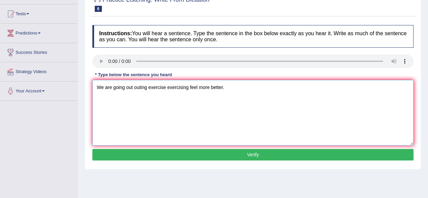
type textarea "We are going out outing exercise exercising feel more better."
click at [307, 153] on button "Verify" at bounding box center [252, 154] width 321 height 11
